Goal: Task Accomplishment & Management: Complete application form

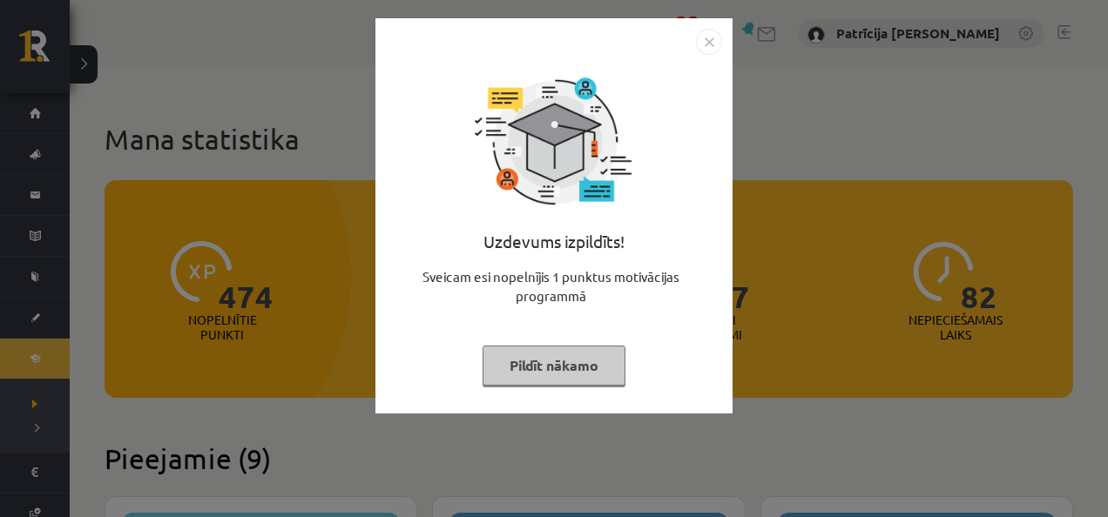
click at [713, 38] on img "Close" at bounding box center [709, 42] width 26 height 26
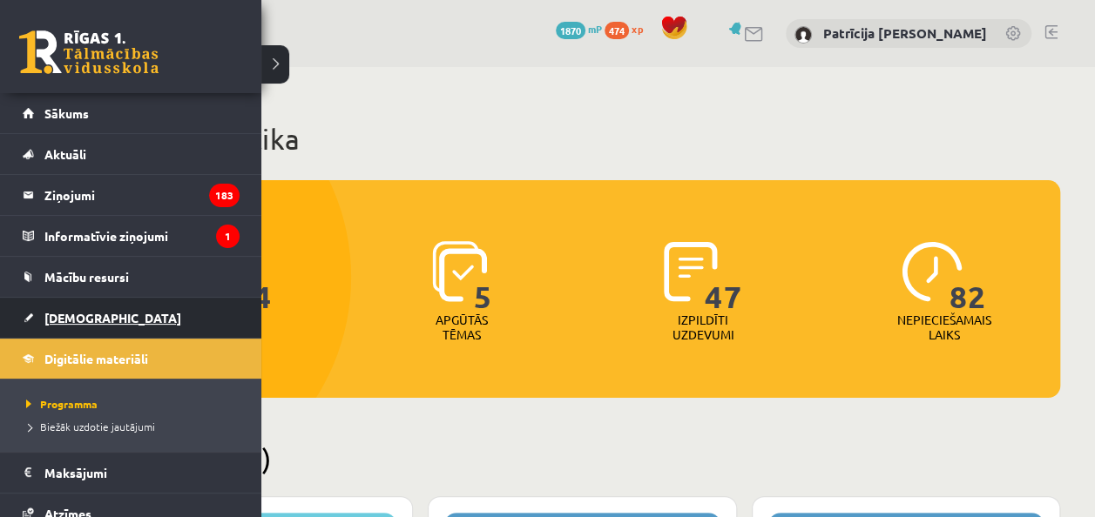
click at [72, 325] on link "[DEMOGRAPHIC_DATA]" at bounding box center [131, 318] width 217 height 40
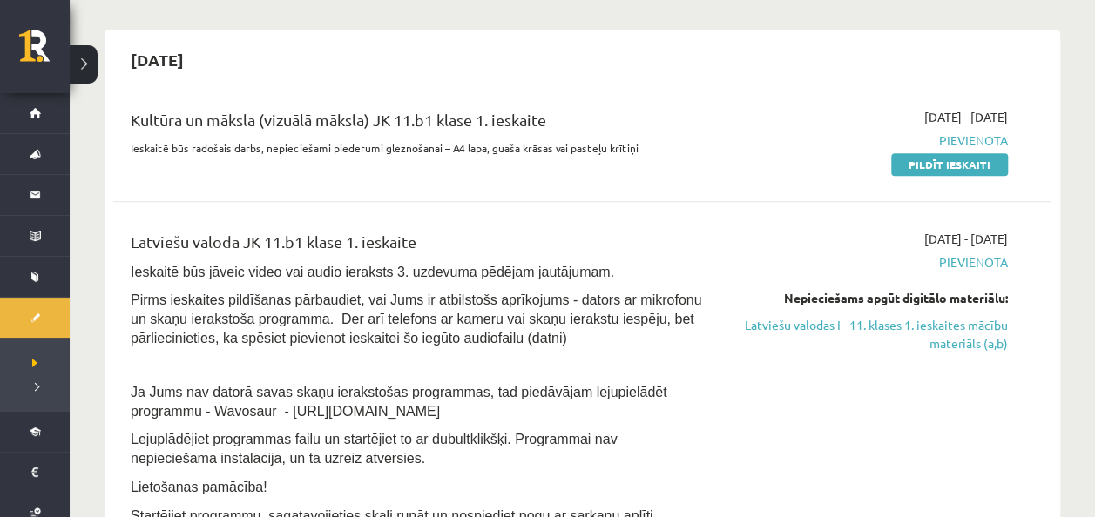
scroll to position [418, 0]
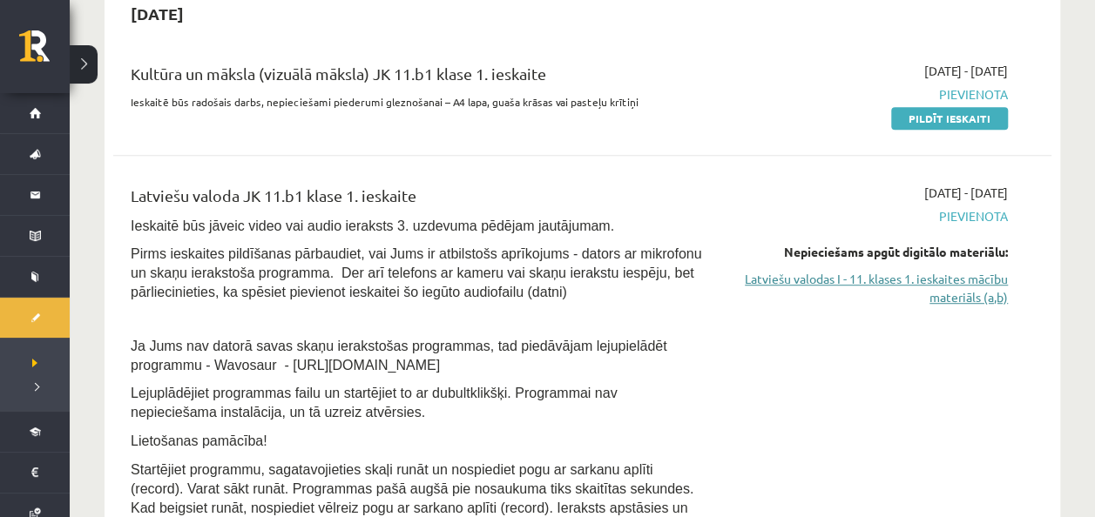
click at [1003, 290] on link "Latviešu valodas I - 11. klases 1. ieskaites mācību materiāls (a,b)" at bounding box center [870, 288] width 275 height 37
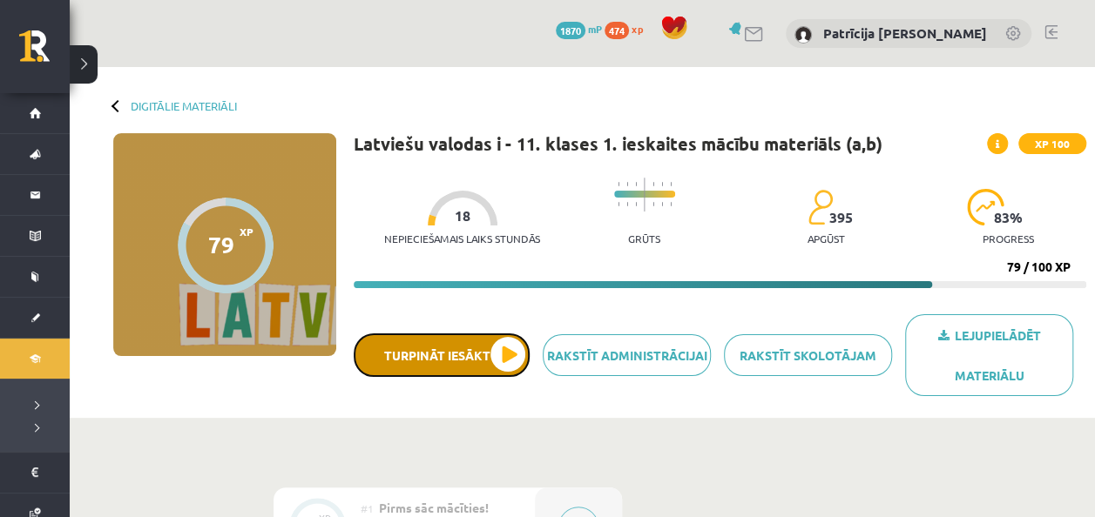
click at [492, 349] on button "Turpināt iesākto" at bounding box center [442, 356] width 176 height 44
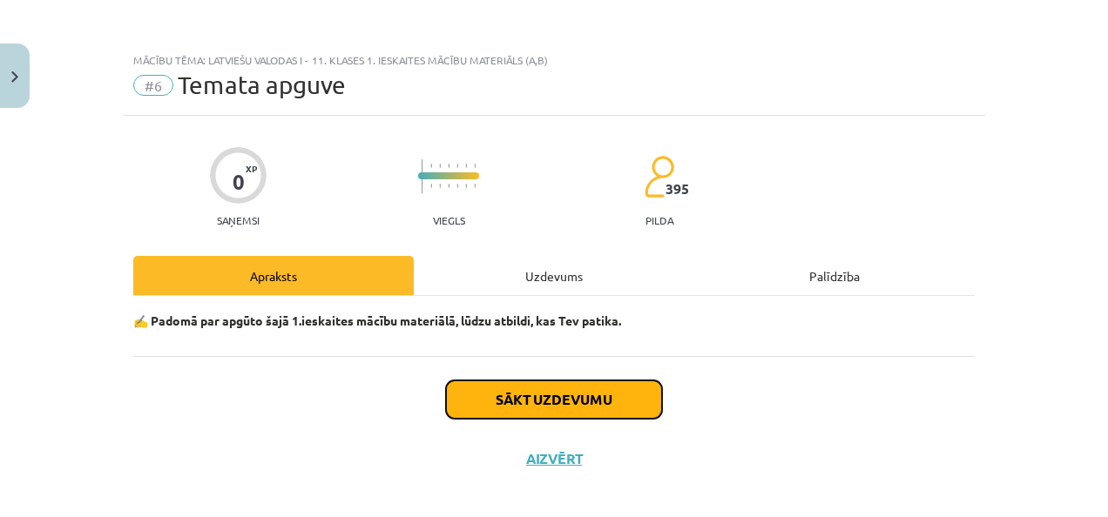
click at [523, 390] on button "Sākt uzdevumu" at bounding box center [554, 400] width 216 height 38
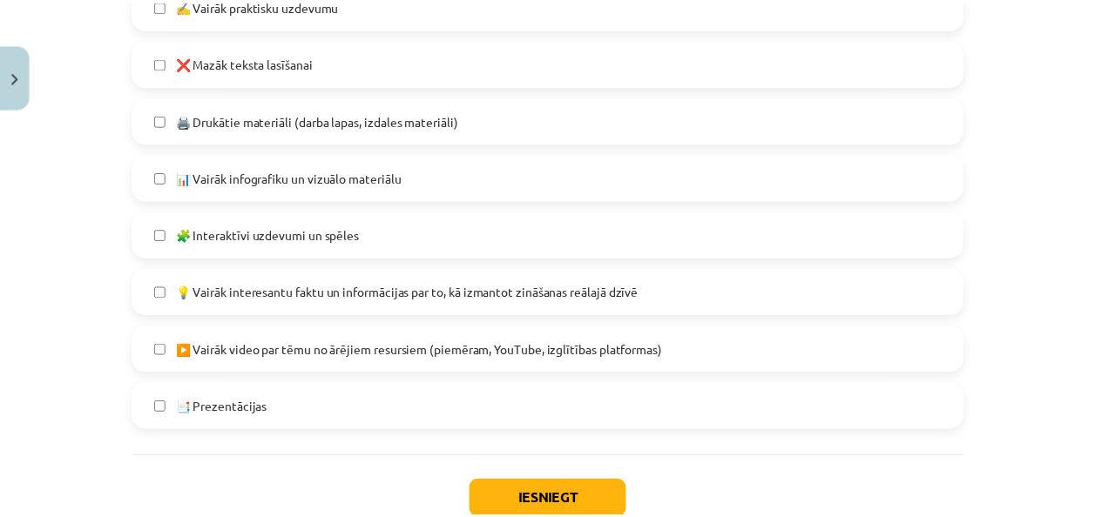
scroll to position [1198, 0]
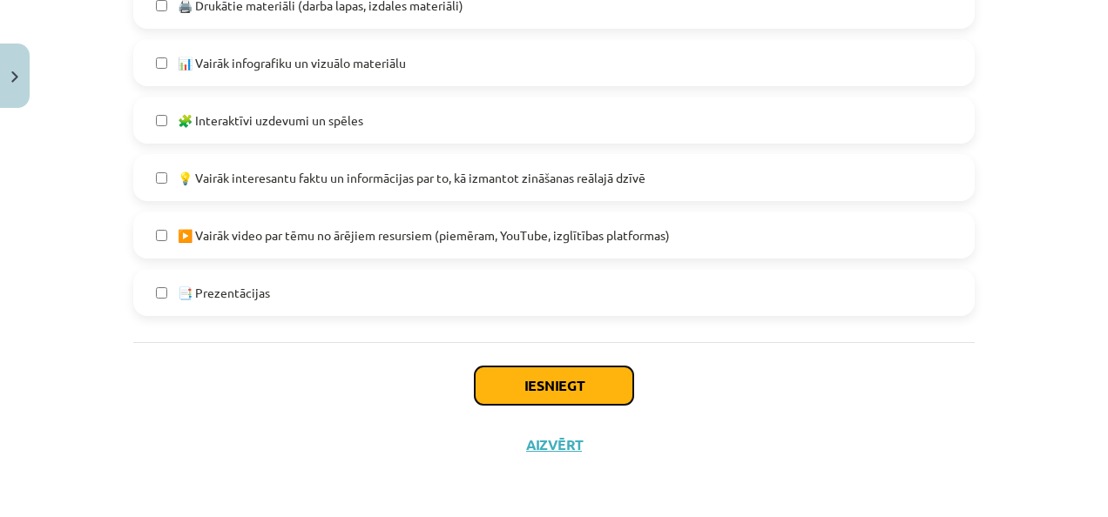
click at [591, 377] on button "Iesniegt" at bounding box center [554, 386] width 159 height 38
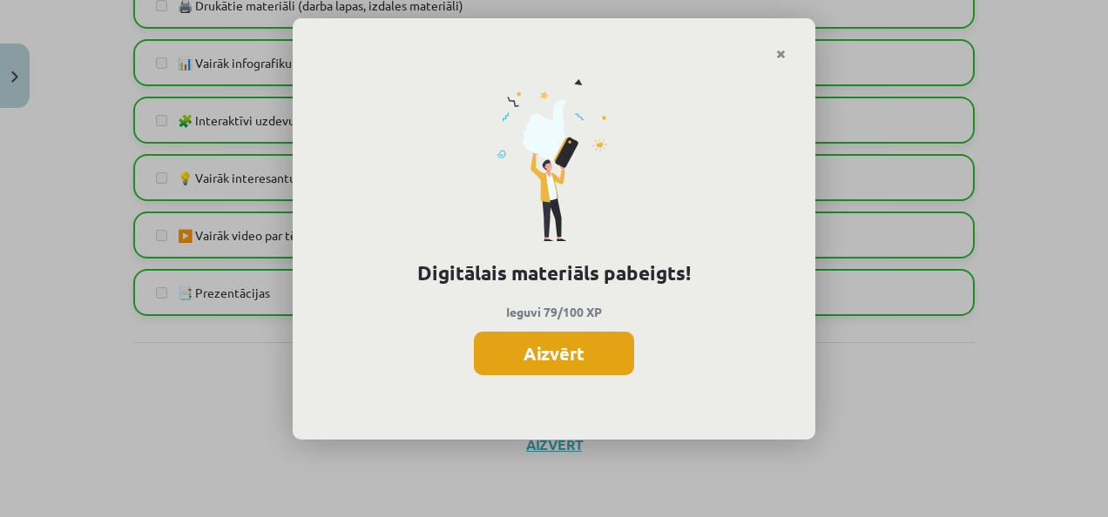
click at [564, 344] on button "Aizvērt" at bounding box center [554, 354] width 160 height 44
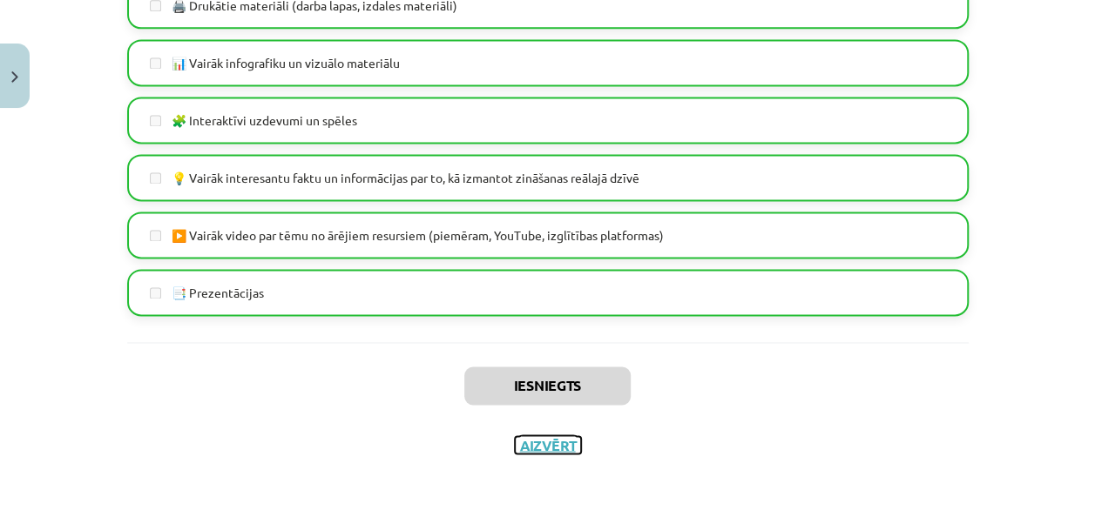
click at [564, 437] on button "Aizvērt" at bounding box center [548, 444] width 66 height 17
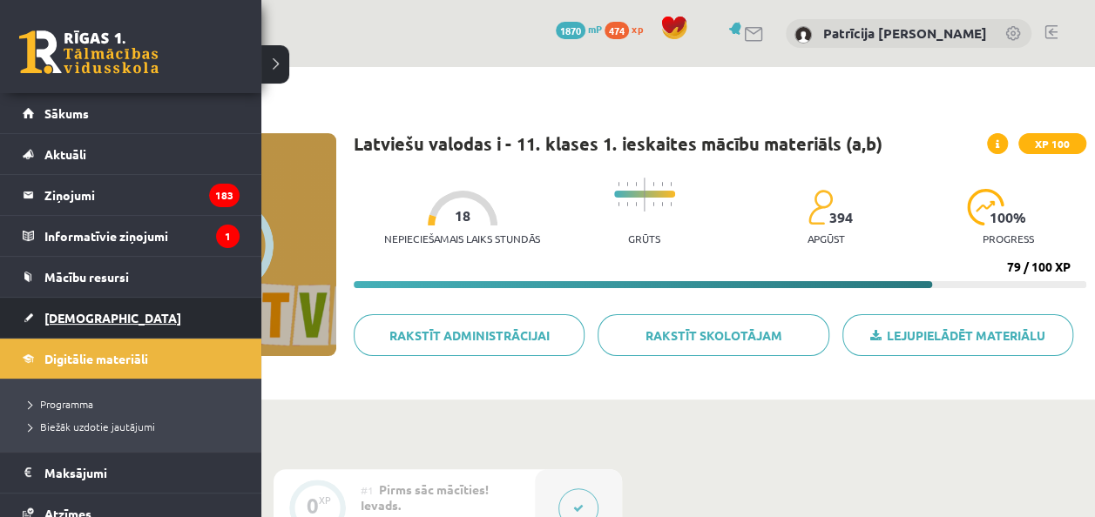
click at [77, 307] on link "[DEMOGRAPHIC_DATA]" at bounding box center [131, 318] width 217 height 40
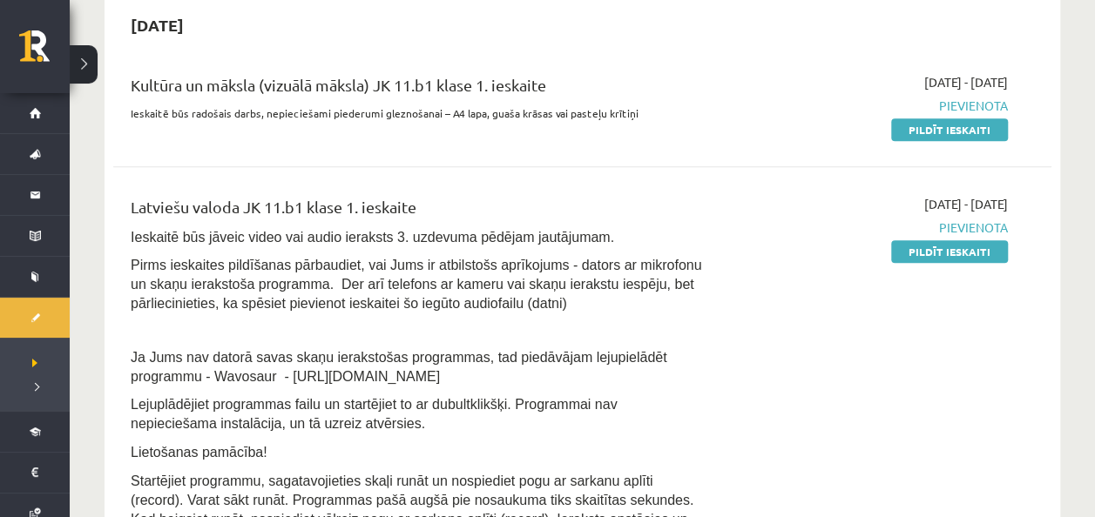
scroll to position [372, 0]
